Goal: Task Accomplishment & Management: Manage account settings

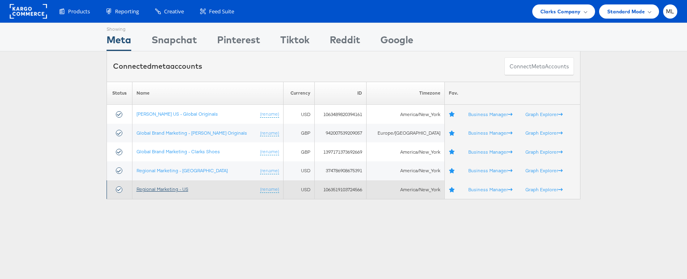
click at [181, 189] on link "Regional Marketing - US" at bounding box center [162, 189] width 52 height 6
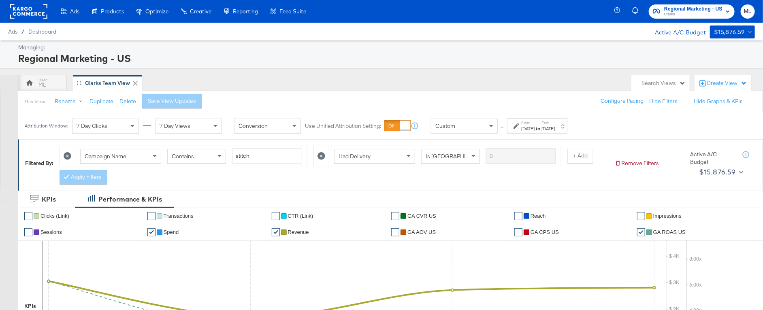
click at [534, 129] on div "[DATE]" at bounding box center [527, 129] width 13 height 6
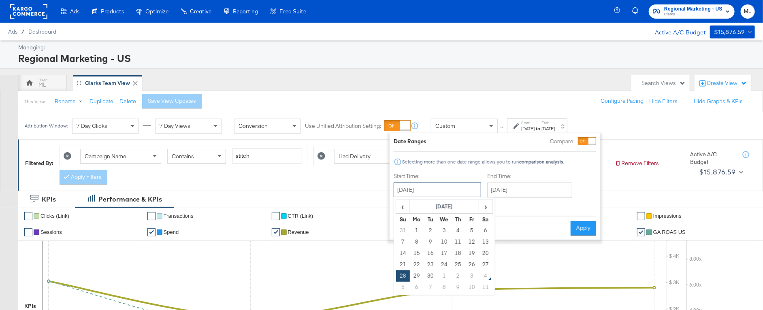
click at [457, 190] on input "September 28th 2025" at bounding box center [437, 190] width 87 height 15
click at [483, 210] on span "›" at bounding box center [485, 206] width 13 height 12
click at [457, 230] on td "2" at bounding box center [458, 230] width 14 height 11
type input "October 2nd 2025"
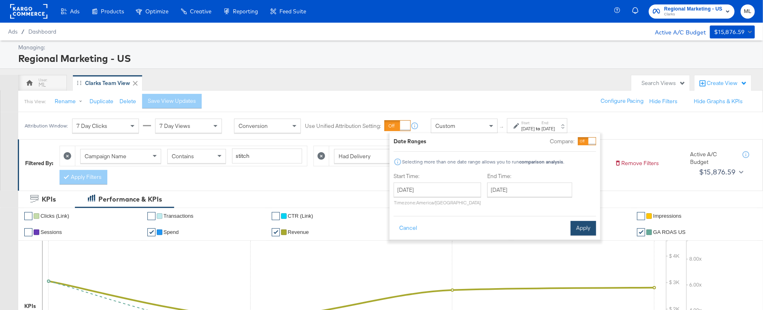
click at [576, 228] on button "Apply" at bounding box center [583, 228] width 26 height 15
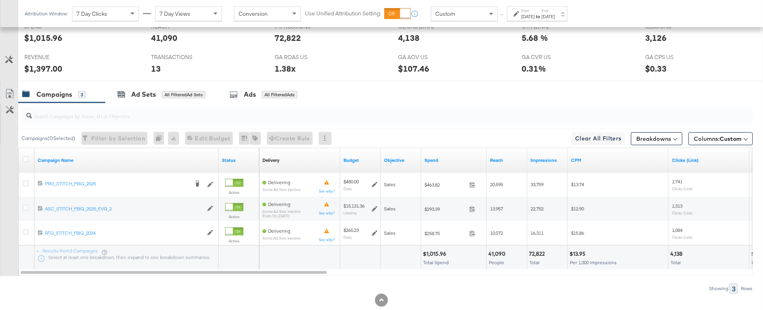
scroll to position [382, 0]
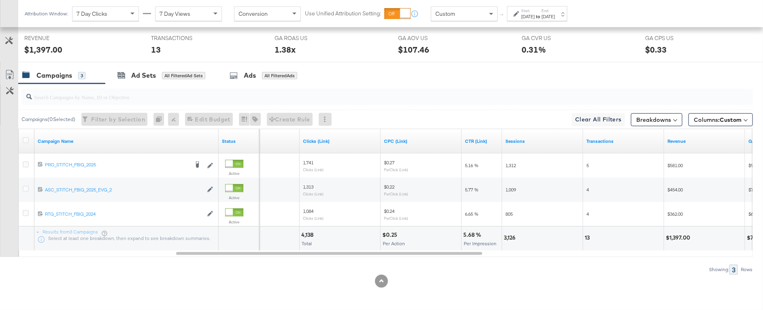
click at [534, 17] on div "Oct 2nd 2025" at bounding box center [527, 16] width 13 height 6
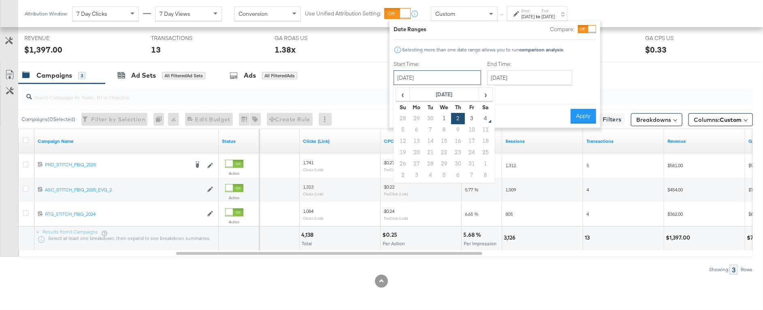
click at [453, 79] on input "October 2nd 2025" at bounding box center [437, 77] width 87 height 15
click at [470, 113] on td "3" at bounding box center [472, 118] width 14 height 11
type input "October 3rd 2025"
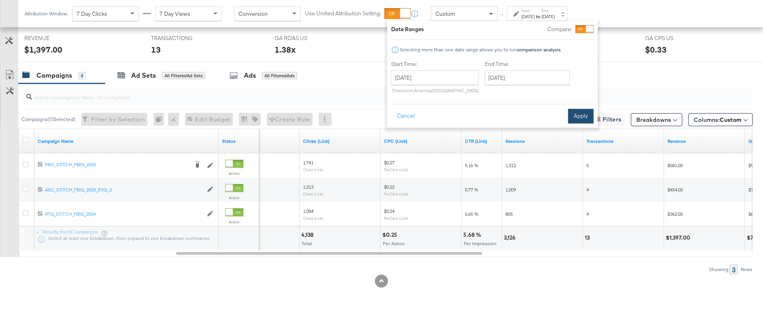
click at [576, 112] on button "Apply" at bounding box center [581, 116] width 26 height 15
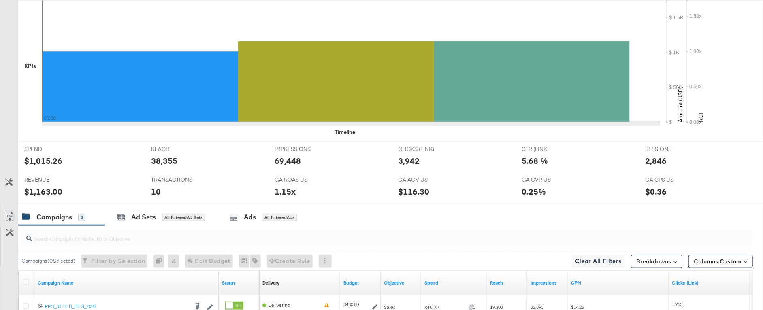
scroll to position [0, 0]
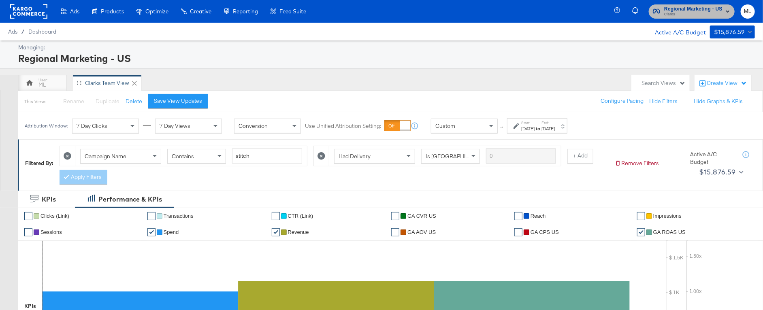
click at [677, 13] on span "Clarks" at bounding box center [693, 14] width 58 height 6
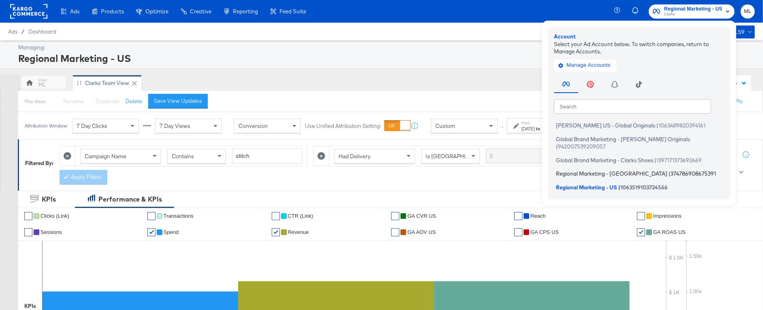
scroll to position [0, 0]
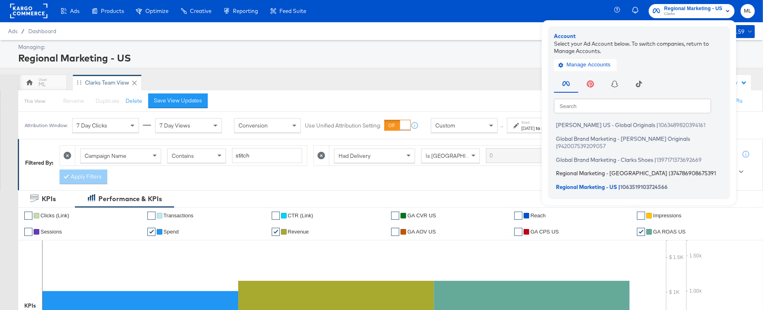
click at [594, 170] on span "Regional Marketing - CA" at bounding box center [611, 173] width 111 height 6
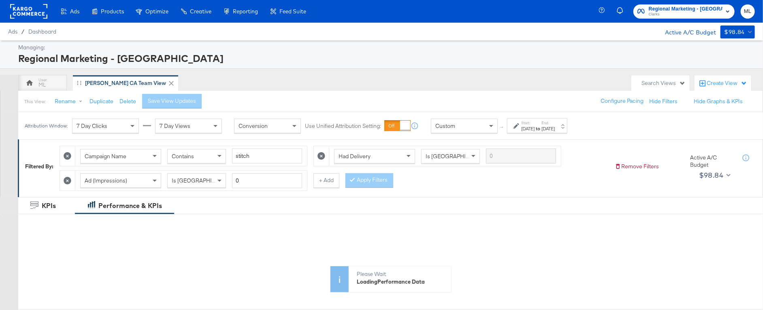
click at [534, 127] on div "Sep 28th 2025" at bounding box center [527, 129] width 13 height 6
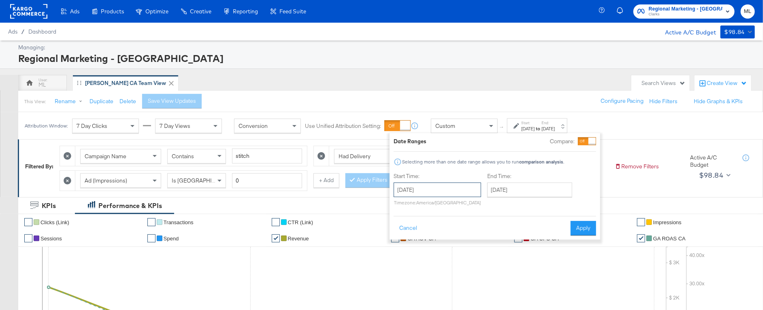
click at [458, 192] on input "September 28th 2025" at bounding box center [437, 190] width 87 height 15
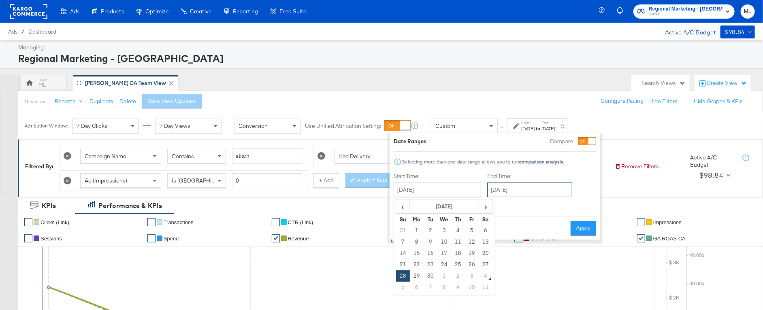
click at [502, 190] on input "October 1st 2025" at bounding box center [529, 190] width 85 height 15
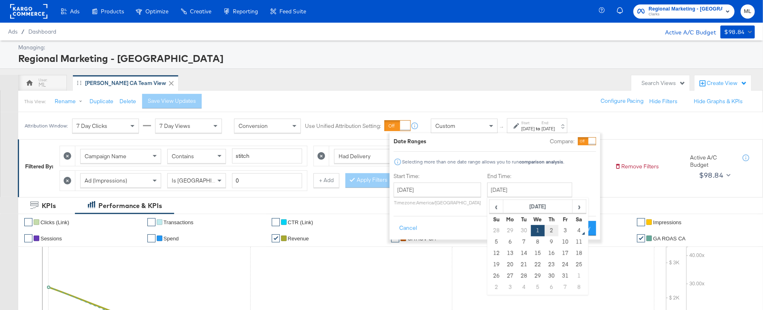
click at [548, 232] on td "2" at bounding box center [552, 230] width 14 height 11
type input "October 2nd 2025"
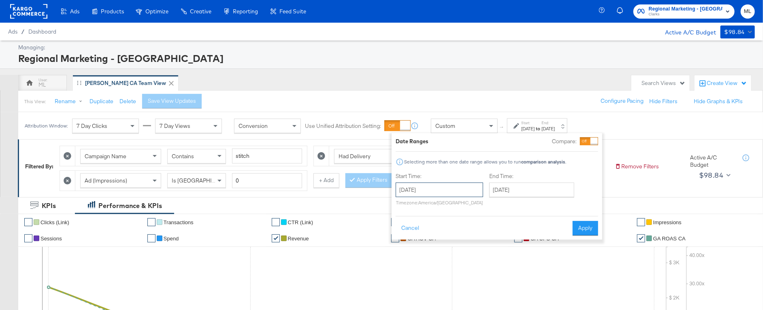
click at [457, 192] on input "September 28th 2025" at bounding box center [439, 190] width 87 height 15
click at [485, 209] on span "›" at bounding box center [487, 206] width 13 height 12
click at [455, 230] on td "2" at bounding box center [460, 230] width 14 height 11
type input "October 2nd 2025"
click at [574, 229] on button "Apply" at bounding box center [583, 228] width 26 height 15
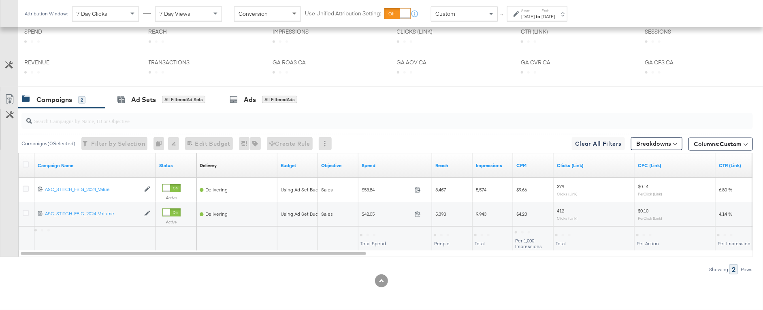
scroll to position [364, 0]
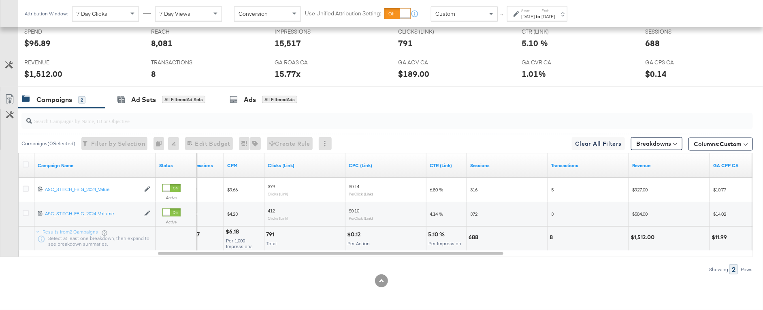
click at [555, 14] on div "Oct 2nd 2025" at bounding box center [547, 16] width 13 height 6
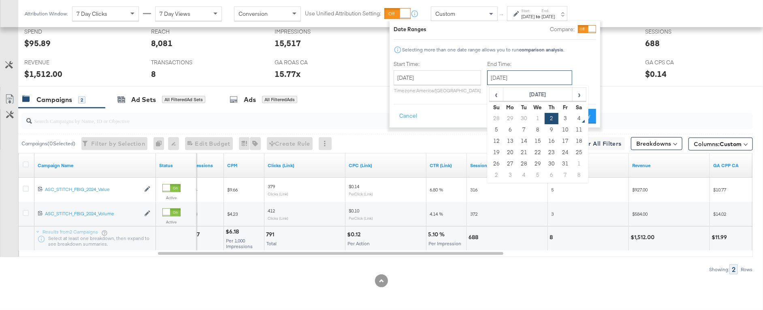
click at [498, 78] on input "October 2nd 2025" at bounding box center [529, 77] width 85 height 15
click at [562, 120] on td "3" at bounding box center [565, 118] width 14 height 11
type input "October 3rd 2025"
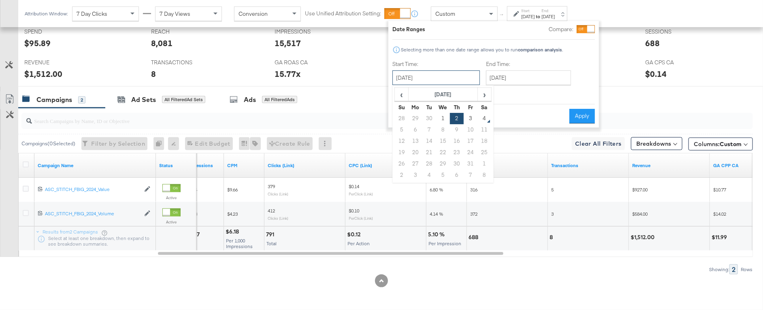
click at [451, 82] on input "October 2nd 2025" at bounding box center [435, 77] width 87 height 15
drag, startPoint x: 472, startPoint y: 120, endPoint x: 479, endPoint y: 119, distance: 7.9
click at [474, 119] on td "3" at bounding box center [471, 118] width 14 height 11
type input "October 3rd 2025"
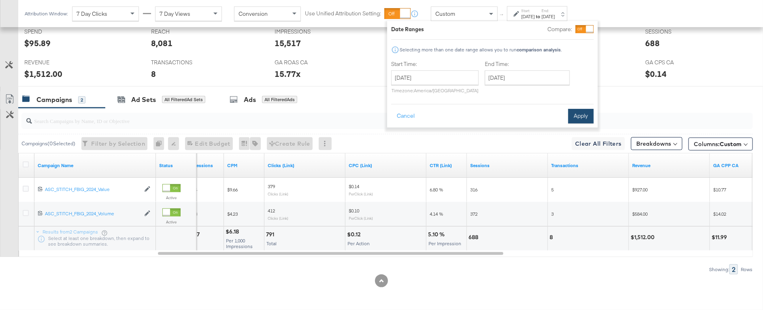
click at [590, 116] on button "Apply" at bounding box center [581, 116] width 26 height 15
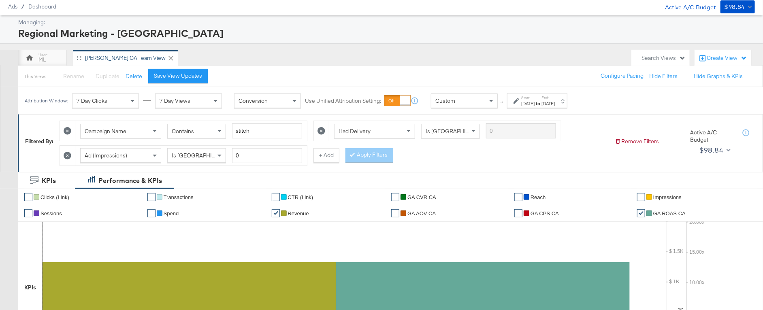
scroll to position [0, 0]
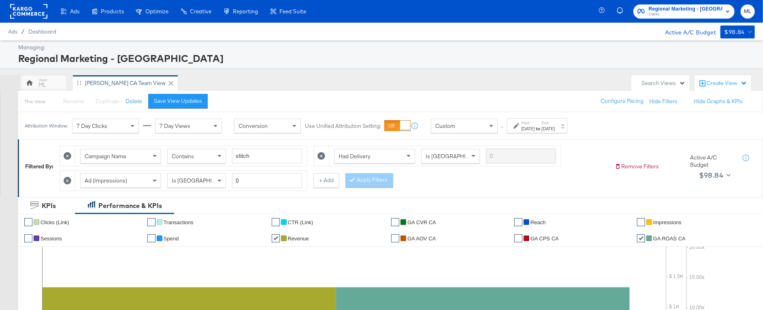
click at [702, 10] on span "Regional Marketing - CA" at bounding box center [686, 9] width 74 height 9
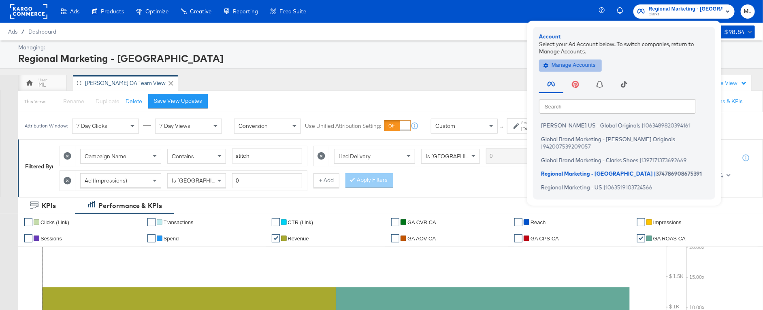
click at [596, 67] on span "Manage Accounts" at bounding box center [570, 65] width 51 height 9
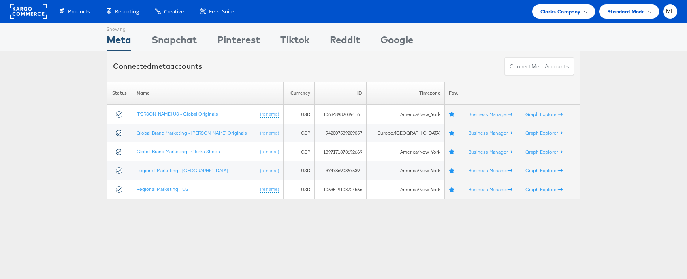
click at [564, 6] on div "Clarks Company" at bounding box center [563, 11] width 63 height 14
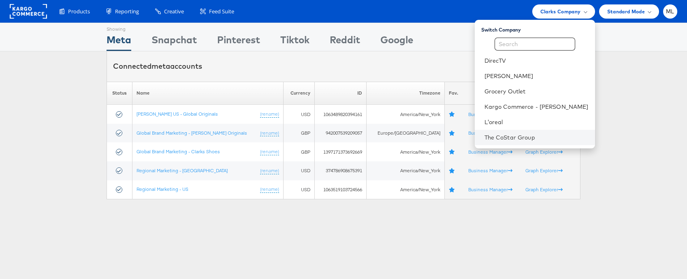
click at [528, 133] on li "The CoStar Group" at bounding box center [534, 137] width 120 height 15
click at [532, 139] on link "The CoStar Group" at bounding box center [536, 138] width 104 height 8
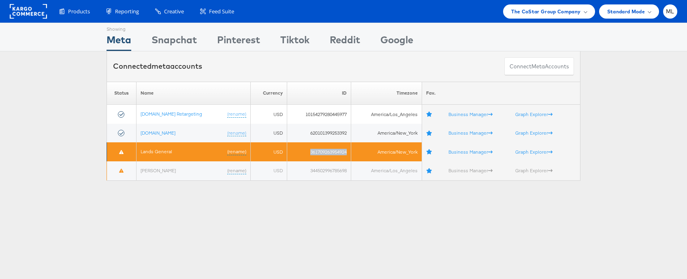
drag, startPoint x: 304, startPoint y: 151, endPoint x: 347, endPoint y: 153, distance: 42.5
click at [347, 153] on td "361709263954924" at bounding box center [319, 152] width 64 height 19
copy td "361709263954924"
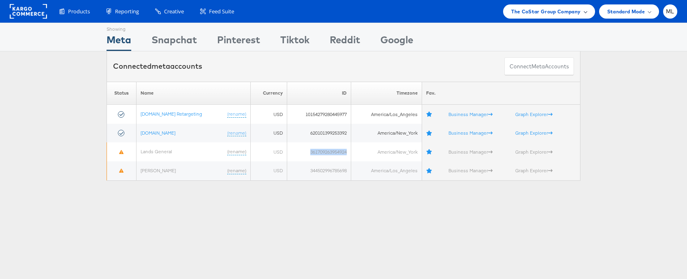
click at [563, 17] on div "The CoStar Group Company" at bounding box center [548, 11] width 91 height 14
